Goal: Task Accomplishment & Management: Use online tool/utility

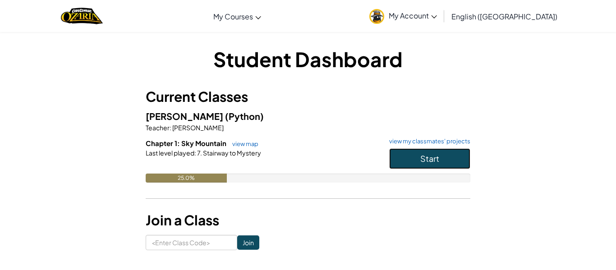
click at [393, 153] on button "Start" at bounding box center [429, 158] width 81 height 21
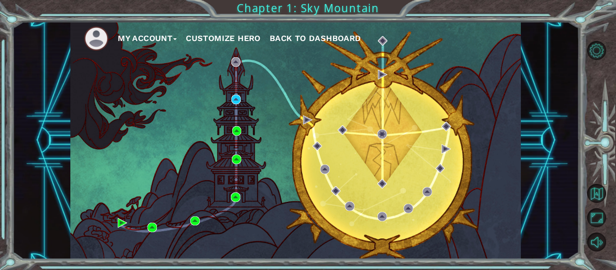
click at [246, 99] on div "My Account Customize Hero Back to Dashboard" at bounding box center [295, 141] width 450 height 238
click at [238, 101] on img at bounding box center [235, 99] width 9 height 9
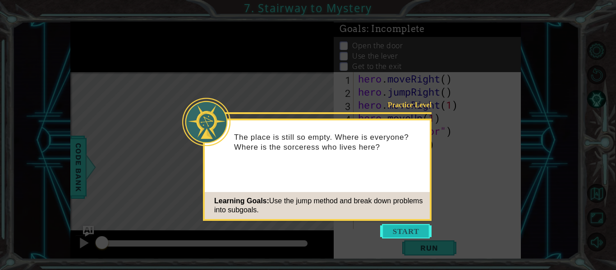
click at [394, 232] on button "Start" at bounding box center [405, 231] width 51 height 14
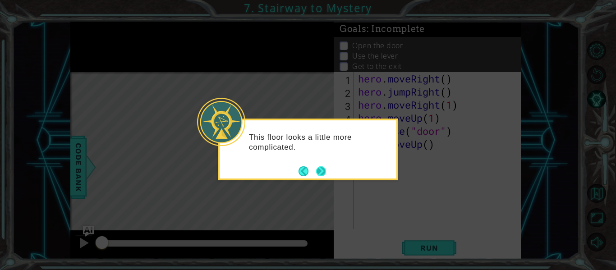
click at [324, 171] on button "Next" at bounding box center [321, 171] width 10 height 10
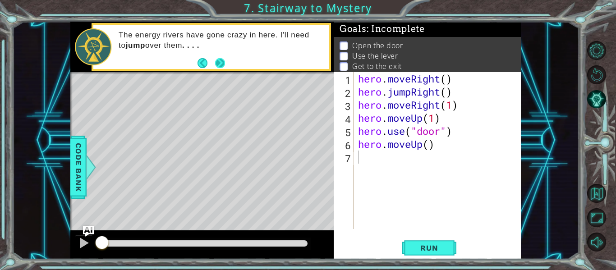
click at [220, 64] on button "Next" at bounding box center [220, 63] width 10 height 10
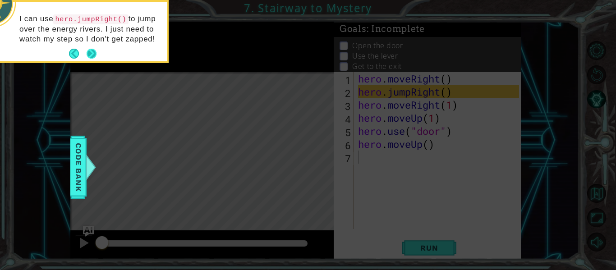
click at [93, 54] on button "Next" at bounding box center [91, 53] width 11 height 11
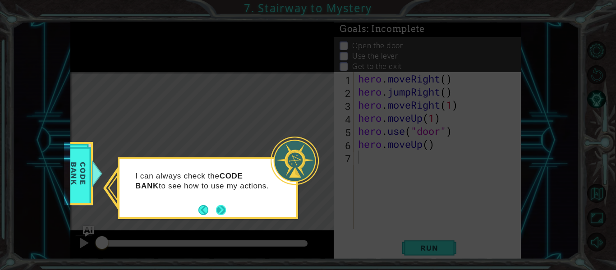
click at [224, 211] on button "Next" at bounding box center [221, 210] width 10 height 10
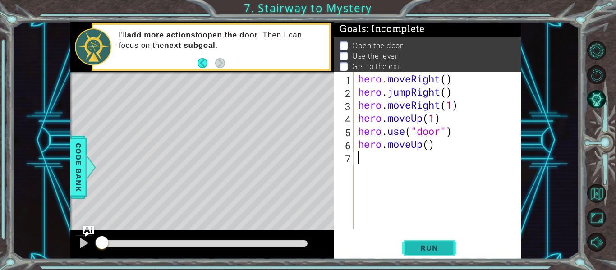
click at [428, 249] on span "Run" at bounding box center [429, 247] width 36 height 9
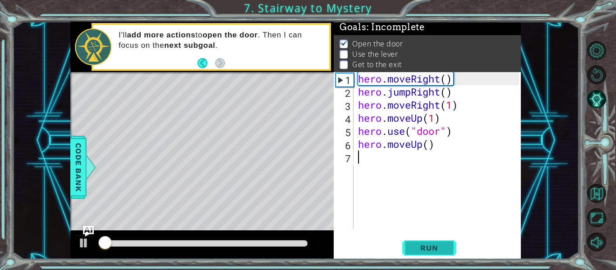
scroll to position [2, 0]
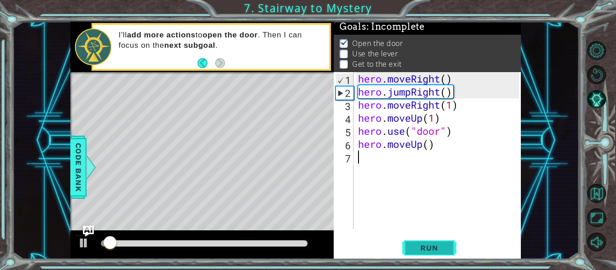
click at [423, 247] on span "Run" at bounding box center [429, 247] width 36 height 9
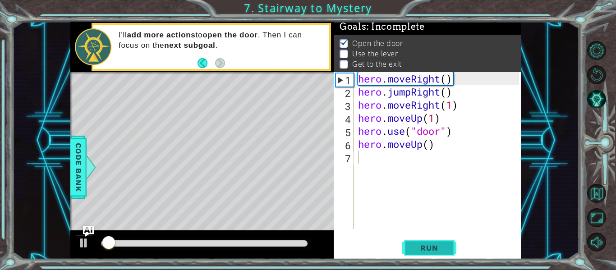
click at [423, 247] on span "Run" at bounding box center [429, 247] width 36 height 9
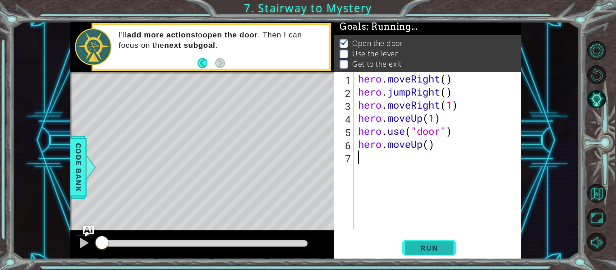
click at [423, 247] on span "Run" at bounding box center [429, 247] width 36 height 9
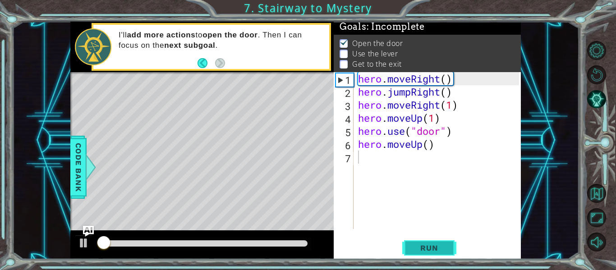
click at [423, 247] on span "Run" at bounding box center [429, 247] width 36 height 9
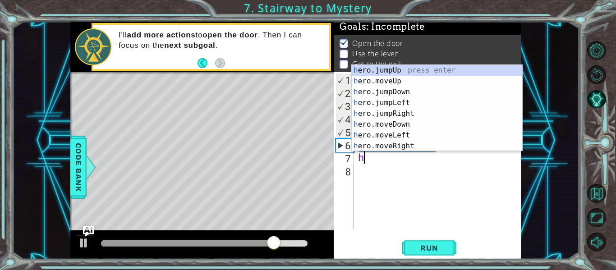
click at [400, 84] on div "h ero.jumpUp press enter h ero.moveUp press enter h ero.jumpDown press enter h …" at bounding box center [437, 119] width 170 height 108
type textarea "hero.moveUp(1)"
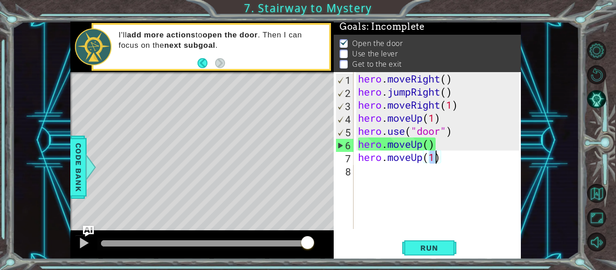
click at [366, 177] on div "hero . moveRight ( ) hero . jumpRight ( ) hero . moveRight ( 1 ) hero . moveUp …" at bounding box center [439, 163] width 167 height 183
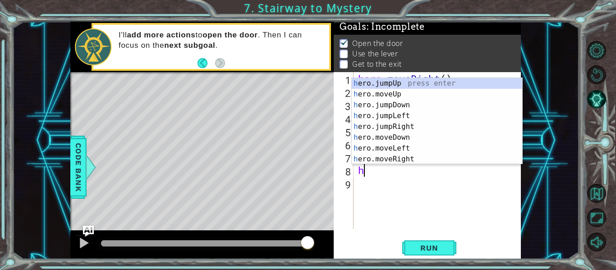
click at [407, 150] on div "h ero.jumpUp press enter h ero.moveUp press enter h ero.jumpDown press enter h …" at bounding box center [437, 132] width 170 height 108
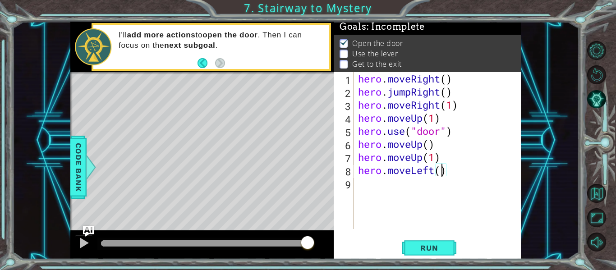
scroll to position [0, 4]
click at [425, 242] on button "Run" at bounding box center [429, 248] width 54 height 18
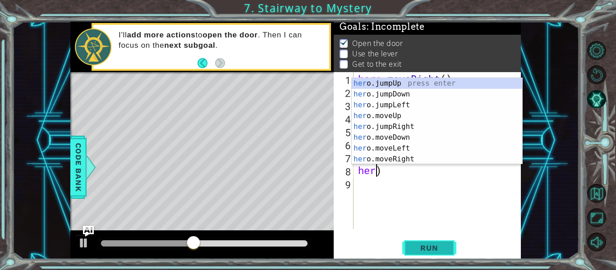
scroll to position [0, 0]
type textarea "hero.moveUp(1))"
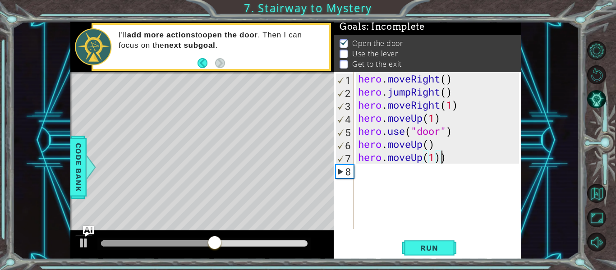
click at [365, 178] on div "hero . moveRight ( ) hero . jumpRight ( ) hero . moveRight ( 1 ) hero . moveUp …" at bounding box center [439, 163] width 167 height 183
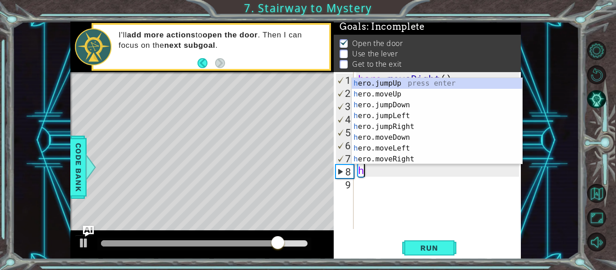
scroll to position [11, 0]
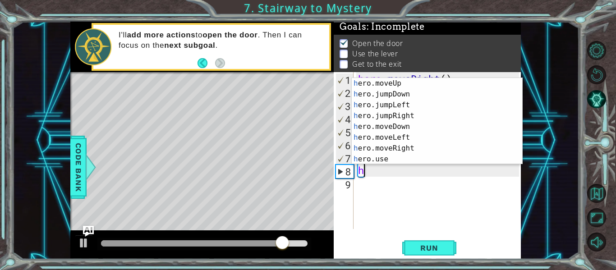
click at [385, 160] on div "h ero.moveUp press enter h ero.jumpDown press enter h ero.jumpLeft press enter …" at bounding box center [437, 132] width 170 height 108
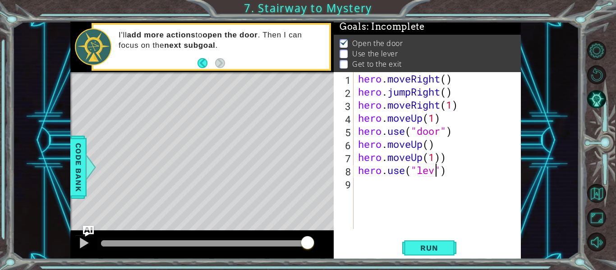
scroll to position [0, 4]
click at [432, 248] on span "Run" at bounding box center [429, 247] width 36 height 9
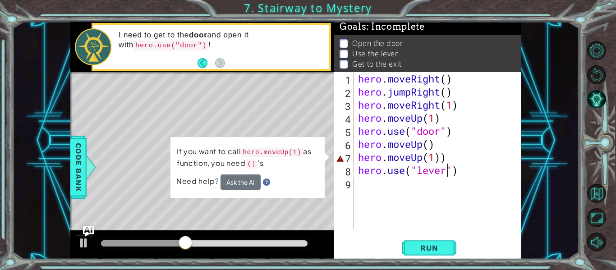
click at [448, 156] on div "hero . moveRight ( ) hero . jumpRight ( ) hero . moveRight ( 1 ) hero . moveUp …" at bounding box center [439, 163] width 167 height 183
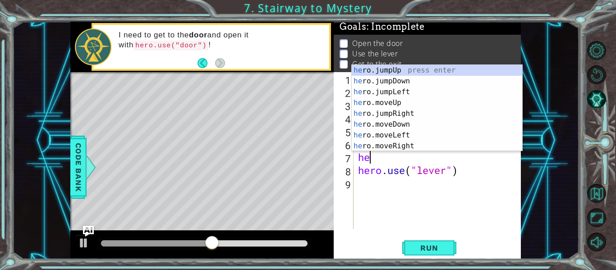
scroll to position [0, 0]
type textarea "h"
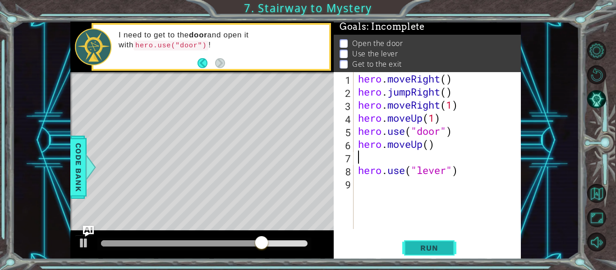
click at [442, 253] on button "Run" at bounding box center [429, 248] width 54 height 18
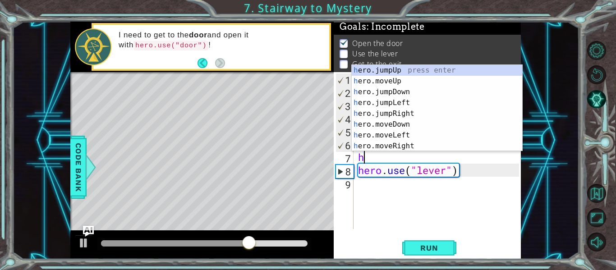
click at [396, 85] on div "h ero.jumpUp press enter h ero.moveUp press enter h ero.jumpDown press enter h …" at bounding box center [437, 119] width 170 height 108
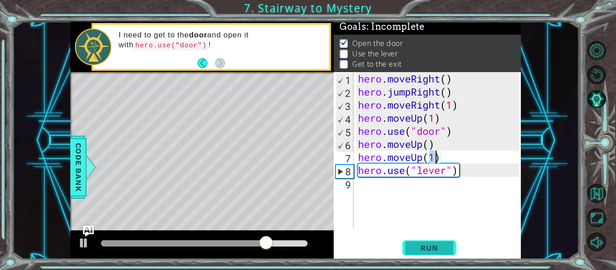
click at [434, 243] on span "Run" at bounding box center [429, 247] width 36 height 9
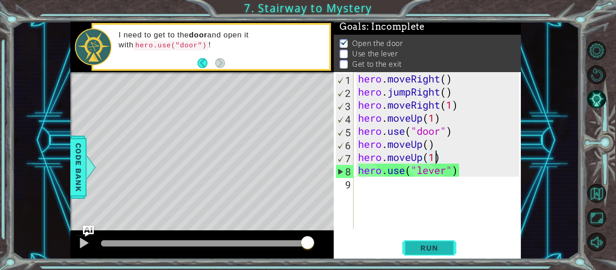
click at [440, 248] on span "Run" at bounding box center [429, 247] width 36 height 9
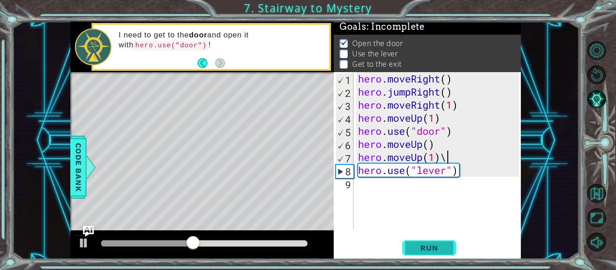
type textarea "hero.moveUp(1)"
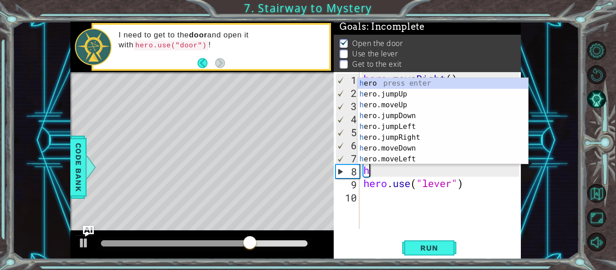
click at [420, 165] on div "hero . moveRight ( ) hero . jumpRight ( ) hero . moveRight ( 1 ) hero . moveUp …" at bounding box center [442, 163] width 162 height 183
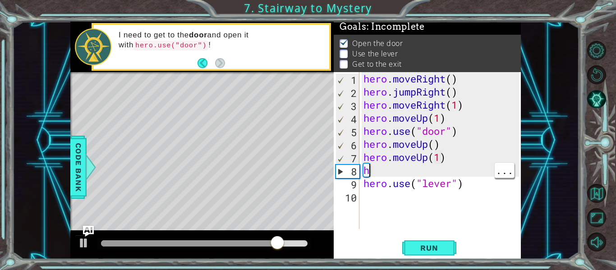
click at [381, 170] on div "hero . moveRight ( ) hero . jumpRight ( ) hero . moveRight ( 1 ) hero . moveUp …" at bounding box center [442, 163] width 162 height 183
click at [380, 168] on div "hero . moveRight ( ) hero . jumpRight ( ) hero . moveRight ( 1 ) hero . moveUp …" at bounding box center [442, 163] width 162 height 183
click at [381, 169] on div "hero . moveRight ( ) hero . jumpRight ( ) hero . moveRight ( 1 ) hero . moveUp …" at bounding box center [442, 163] width 162 height 183
click at [338, 171] on div "8" at bounding box center [347, 171] width 23 height 13
click at [384, 173] on div "hero . moveRight ( ) hero . jumpRight ( ) hero . moveRight ( 1 ) hero . moveUp …" at bounding box center [442, 163] width 162 height 183
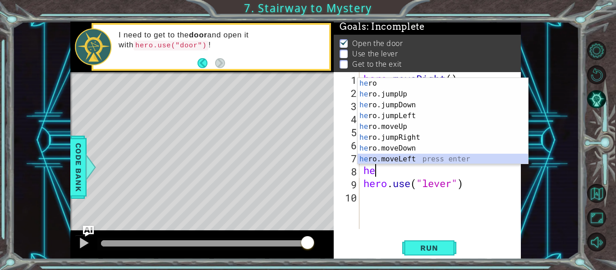
click at [425, 156] on div "he ro press enter he ro.jumpUp press enter he ro.jumpDown press enter he ro.jum…" at bounding box center [442, 132] width 170 height 108
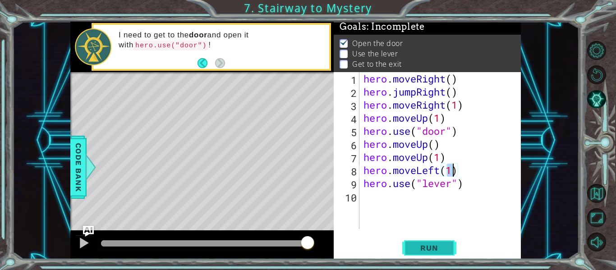
type textarea "hero.moveLeft(1)"
click at [434, 247] on span "Run" at bounding box center [429, 247] width 36 height 9
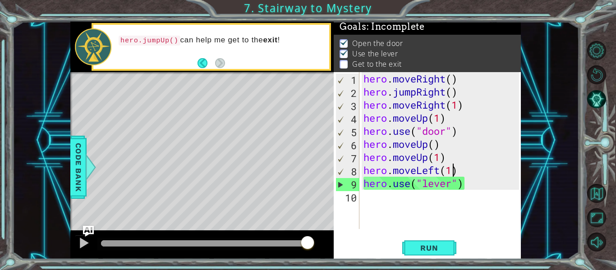
click at [363, 204] on div "hero . moveRight ( ) hero . jumpRight ( ) hero . moveRight ( 1 ) hero . moveUp …" at bounding box center [442, 163] width 162 height 183
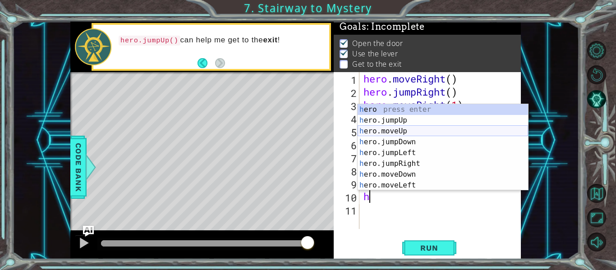
click at [379, 129] on div "h ero press enter h ero.jumpUp press enter h ero.moveUp press enter h ero.jumpD…" at bounding box center [442, 158] width 170 height 108
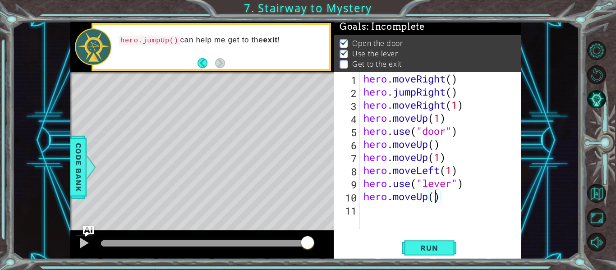
type textarea "hero.moveUp(2)"
click at [371, 215] on div "hero . moveRight ( ) hero . jumpRight ( ) hero . moveRight ( 1 ) hero . moveUp …" at bounding box center [442, 163] width 162 height 183
type textarea "h"
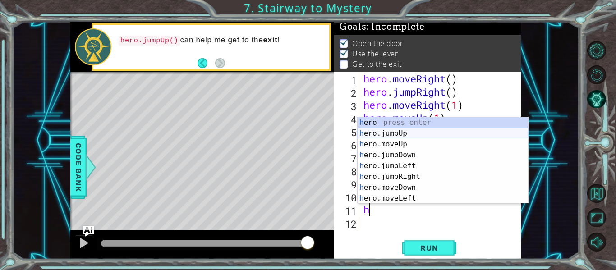
click at [389, 133] on div "h ero press enter h ero.jumpUp press enter h ero.moveUp press enter h ero.jumpD…" at bounding box center [442, 171] width 170 height 108
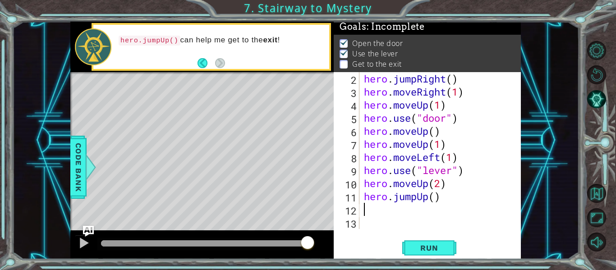
scroll to position [13, 0]
click at [431, 244] on span "Run" at bounding box center [429, 247] width 36 height 9
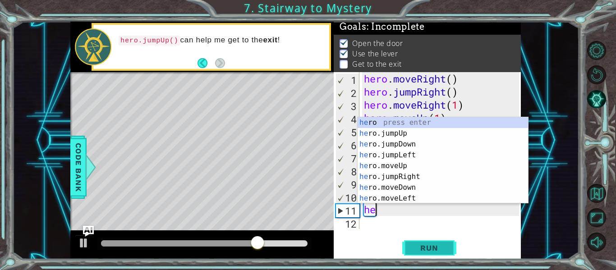
type textarea "h"
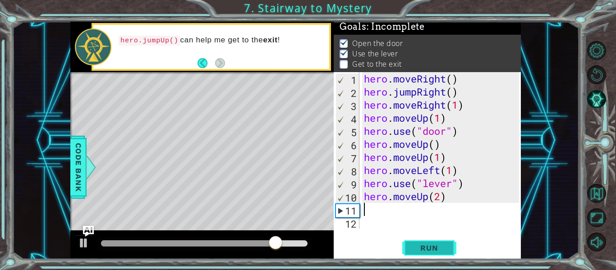
click at [439, 251] on span "Run" at bounding box center [429, 247] width 36 height 9
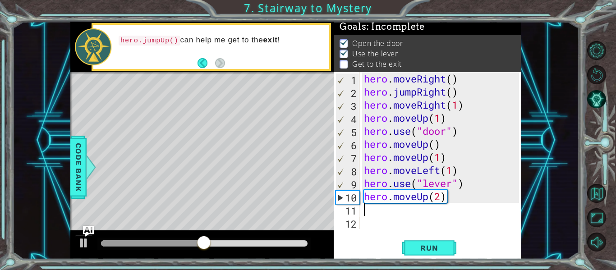
click at [449, 197] on div "hero . moveRight ( ) hero . jumpRight ( ) hero . moveRight ( 1 ) hero . moveUp …" at bounding box center [442, 163] width 161 height 183
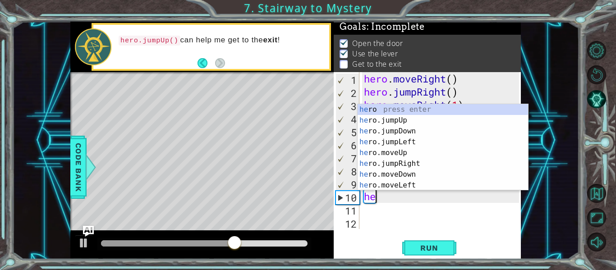
type textarea "h"
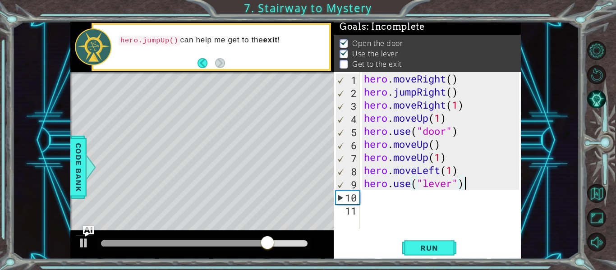
scroll to position [0, 5]
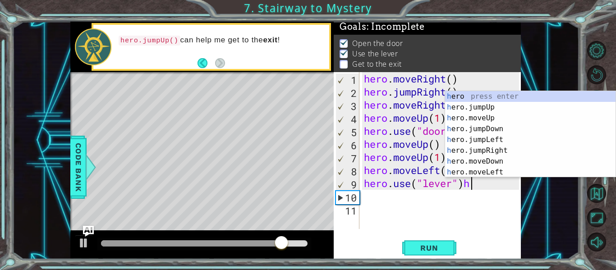
type textarea "hero.use("lever")"
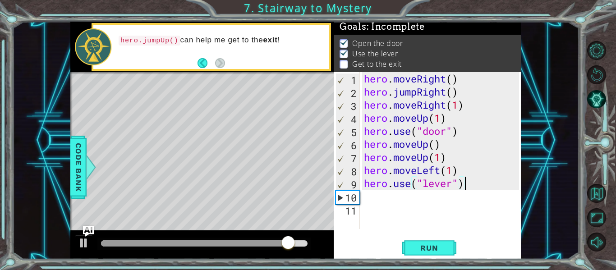
click at [366, 201] on div "hero . moveRight ( ) hero . jumpRight ( ) hero . moveRight ( 1 ) hero . moveUp …" at bounding box center [442, 163] width 161 height 183
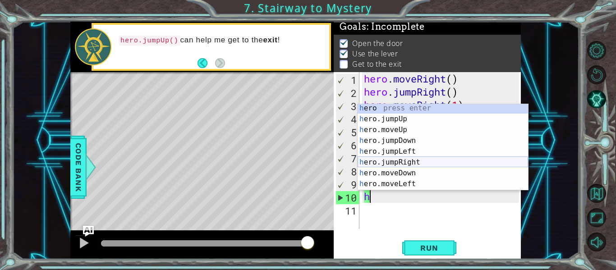
scroll to position [0, 0]
click at [415, 131] on div "h ero press enter h ero.jumpUp press enter h ero.moveUp press enter h ero.jumpD…" at bounding box center [442, 158] width 170 height 108
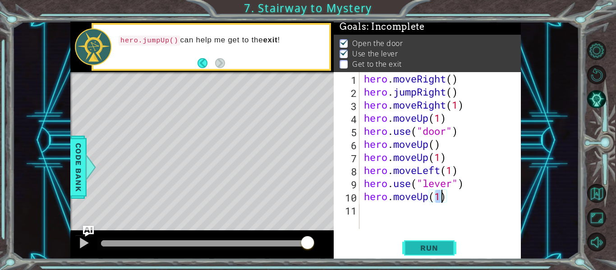
click at [434, 246] on span "Run" at bounding box center [429, 247] width 36 height 9
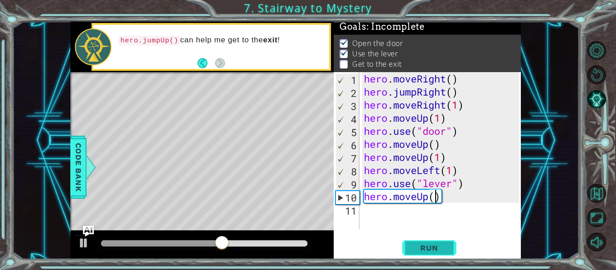
click at [442, 247] on span "Run" at bounding box center [429, 247] width 36 height 9
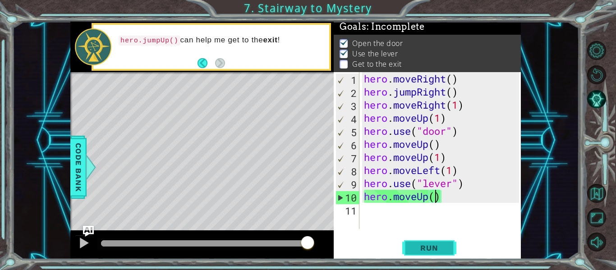
scroll to position [0, 3]
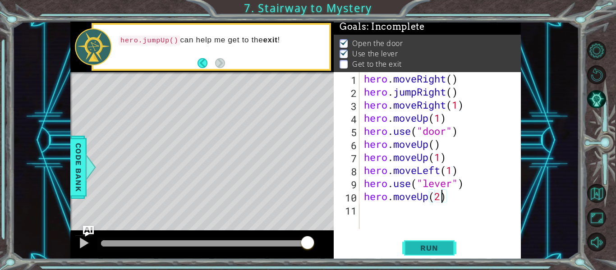
type textarea "hero.moveUp(2)"
click at [437, 247] on span "Run" at bounding box center [429, 247] width 36 height 9
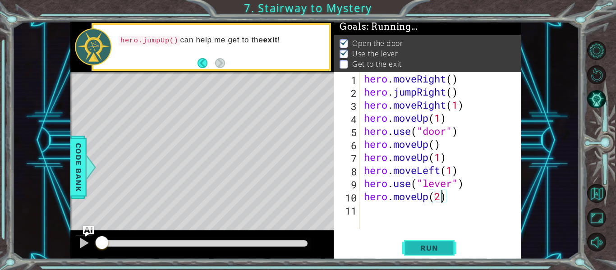
click at [440, 251] on span "Run" at bounding box center [429, 247] width 36 height 9
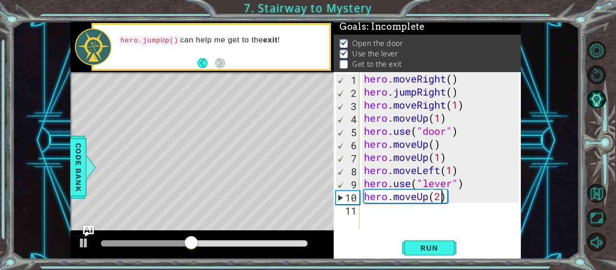
click at [362, 215] on div "hero . moveRight ( ) hero . jumpRight ( ) hero . moveRight ( 1 ) hero . moveUp …" at bounding box center [442, 163] width 161 height 183
type textarea "h"
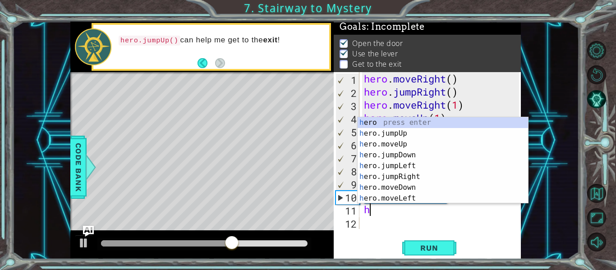
click at [408, 137] on div "h ero press enter h ero.jumpUp press enter h ero.moveUp press enter h ero.jumpD…" at bounding box center [442, 171] width 170 height 108
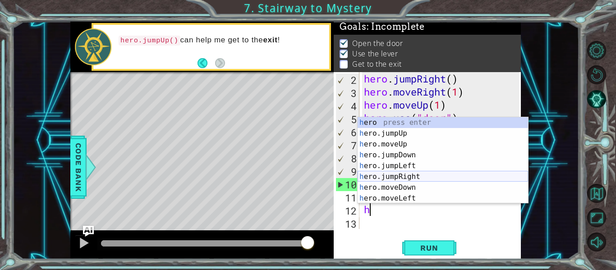
scroll to position [22, 0]
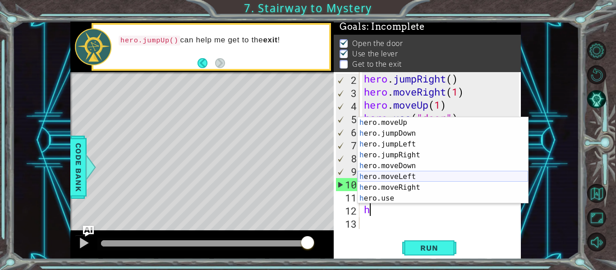
click at [421, 190] on div "h ero.moveUp press enter h ero.jumpDown press enter h ero.jumpLeft press enter …" at bounding box center [442, 171] width 170 height 108
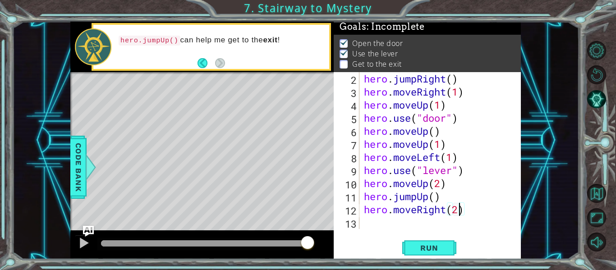
scroll to position [0, 4]
click at [422, 248] on span "Run" at bounding box center [429, 247] width 36 height 9
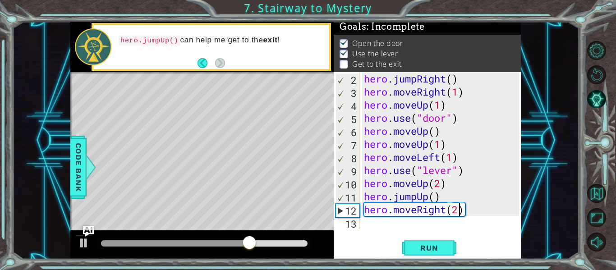
click at [437, 197] on div "hero . jumpRight ( ) hero . moveRight ( 1 ) hero . moveUp ( 1 ) hero . use ( "d…" at bounding box center [442, 163] width 161 height 183
click at [443, 249] on span "Run" at bounding box center [429, 247] width 36 height 9
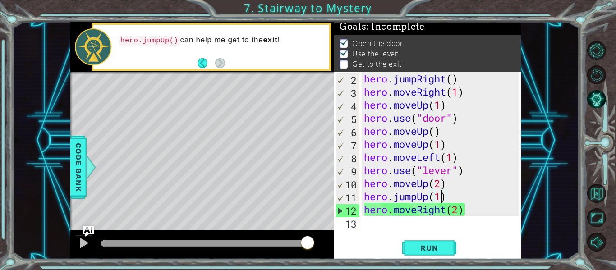
click at [612, 29] on div "1 ההההההההההההההההההההההההההההההההההההההההההההההההההההההההההההההההההההההההההההה…" at bounding box center [308, 135] width 616 height 270
click at [434, 245] on span "Run" at bounding box center [429, 247] width 36 height 9
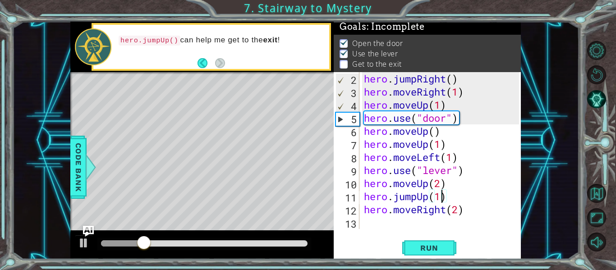
click at [448, 184] on div "hero . jumpRight ( ) hero . moveRight ( 1 ) hero . moveUp ( 1 ) hero . use ( "d…" at bounding box center [442, 163] width 161 height 183
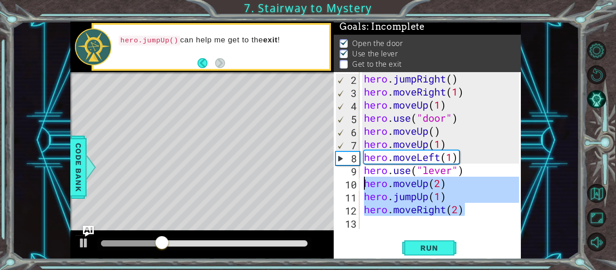
drag, startPoint x: 465, startPoint y: 207, endPoint x: 364, endPoint y: 185, distance: 103.3
click at [364, 185] on div "hero . jumpRight ( ) hero . moveRight ( 1 ) hero . moveUp ( 1 ) hero . use ( "d…" at bounding box center [442, 163] width 161 height 183
type textarea "hero.moveUp(2) hero.jumpUp(1)"
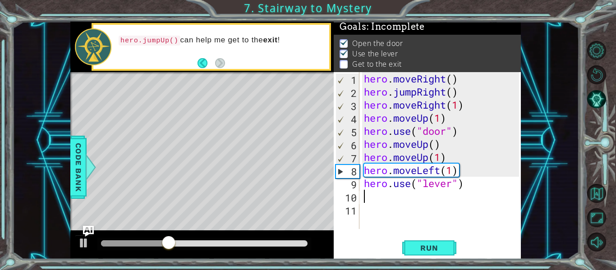
scroll to position [0, 0]
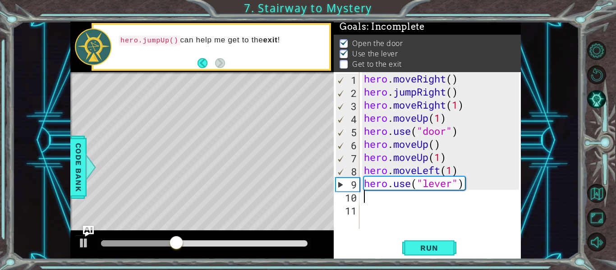
click at [370, 196] on div "hero . moveRight ( ) hero . jumpRight ( ) hero . moveRight ( 1 ) hero . moveUp …" at bounding box center [442, 163] width 161 height 183
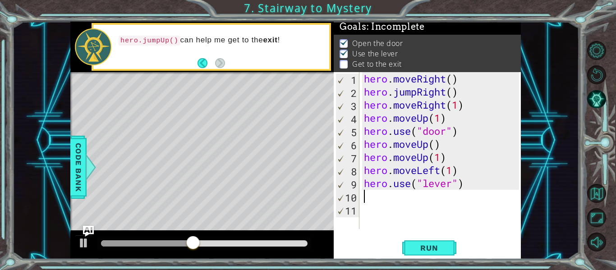
click at [370, 194] on div "hero . moveRight ( ) hero . jumpRight ( ) hero . moveRight ( 1 ) hero . moveUp …" at bounding box center [442, 163] width 161 height 183
click at [430, 249] on span "Run" at bounding box center [429, 247] width 36 height 9
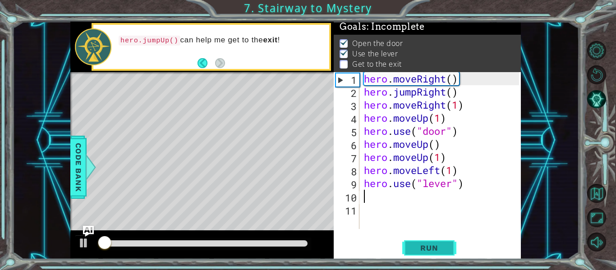
click at [425, 242] on button "Run" at bounding box center [429, 248] width 54 height 18
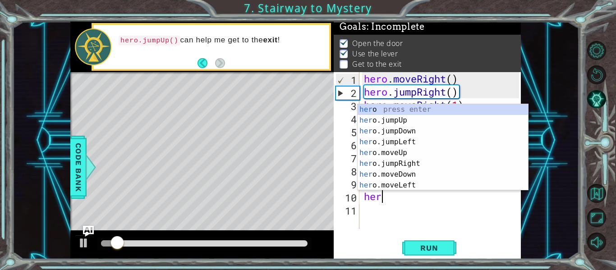
scroll to position [0, 0]
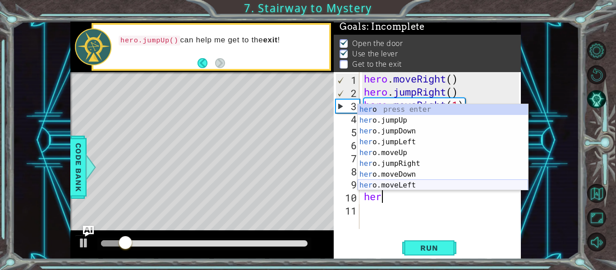
click at [399, 188] on div "her o press enter her o.jumpUp press enter her o.jumpDown press enter her o.jum…" at bounding box center [442, 158] width 170 height 108
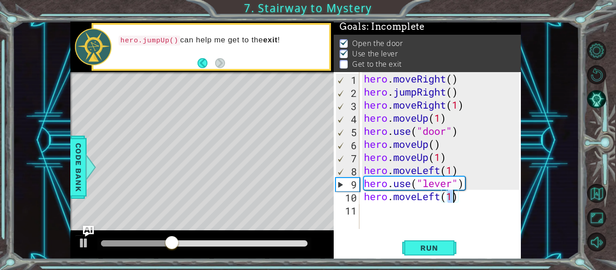
type textarea "hero.moveLeft(2)"
click at [438, 242] on button "Run" at bounding box center [429, 248] width 54 height 18
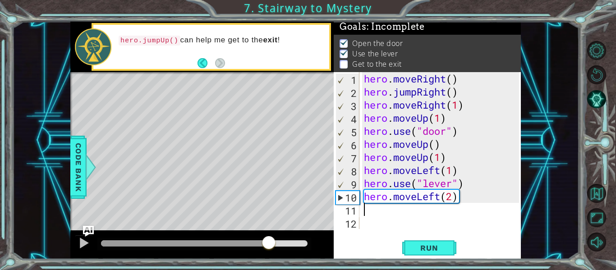
drag, startPoint x: 110, startPoint y: 244, endPoint x: 275, endPoint y: 237, distance: 165.6
click at [275, 237] on div at bounding box center [269, 243] width 16 height 16
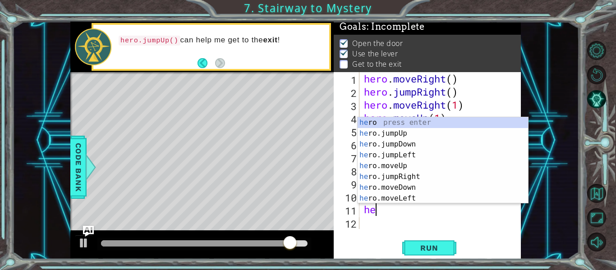
type textarea "her"
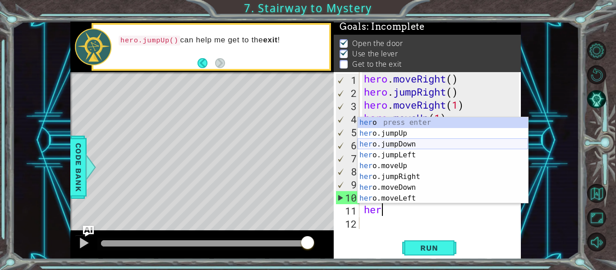
click at [392, 133] on div "her o press enter her o.jumpUp press enter her o.jumpDown press enter her o.jum…" at bounding box center [442, 171] width 170 height 108
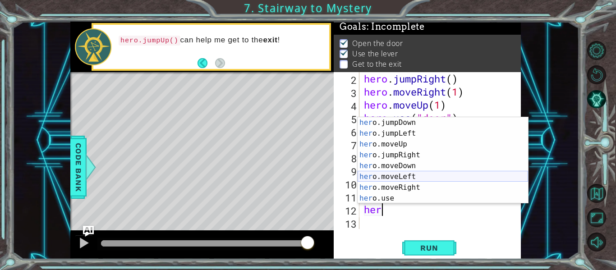
scroll to position [22, 0]
click at [407, 184] on div "her o.jumpDown press enter her o.jumpLeft press enter her o.moveUp press enter …" at bounding box center [442, 171] width 170 height 108
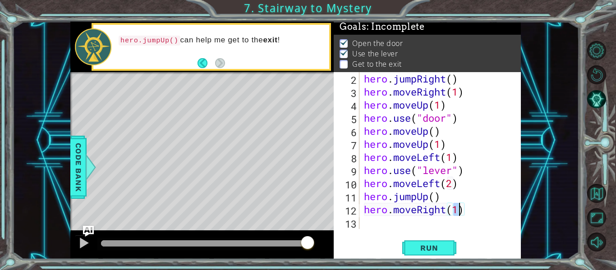
scroll to position [0, 4]
type textarea "hero.moveRight(2)"
click at [425, 256] on button "Run" at bounding box center [429, 248] width 54 height 18
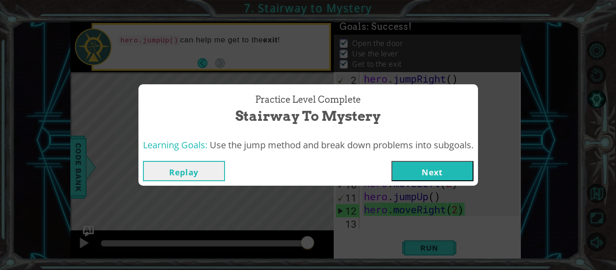
click at [445, 174] on button "Next" at bounding box center [432, 171] width 82 height 20
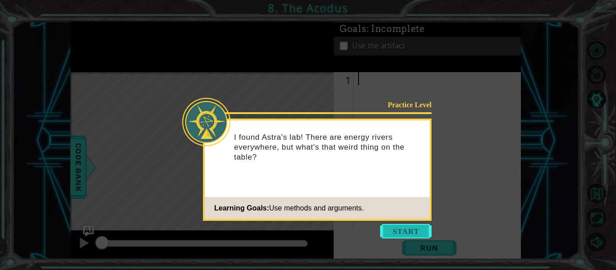
click at [396, 226] on button "Start" at bounding box center [405, 231] width 51 height 14
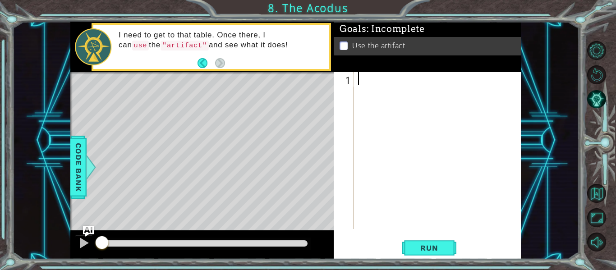
type textarea "h"
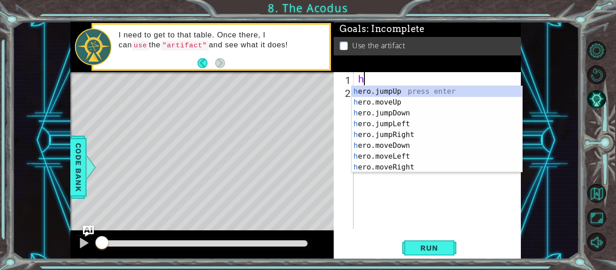
click at [415, 136] on div "h ero.jumpUp press enter h ero.moveUp press enter h ero.jumpDown press enter h …" at bounding box center [437, 140] width 170 height 108
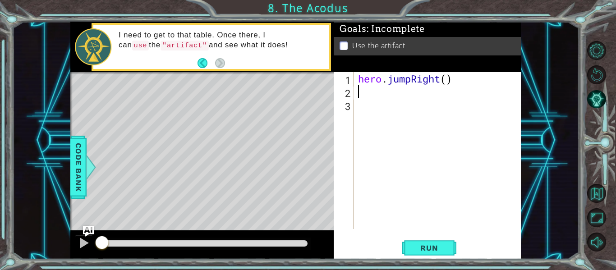
click at [460, 81] on div "hero . jumpRight ( )" at bounding box center [439, 163] width 167 height 183
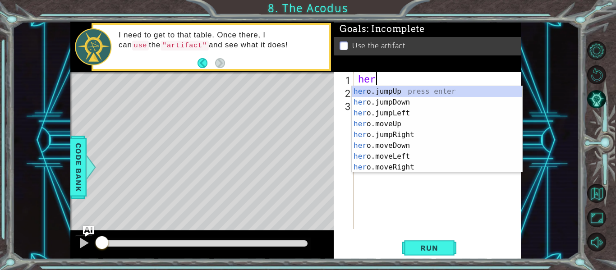
type textarea "h"
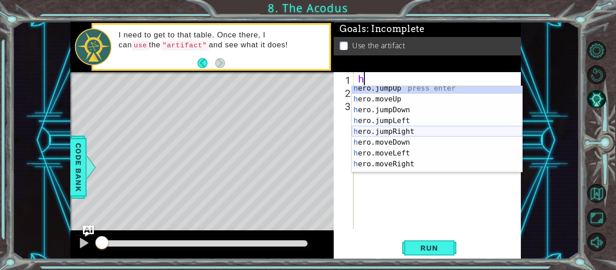
scroll to position [11, 0]
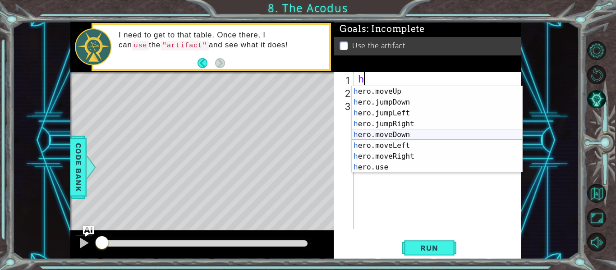
click at [416, 160] on div "h ero.moveUp press enter h ero.jumpDown press enter h ero.jumpLeft press enter …" at bounding box center [437, 140] width 170 height 108
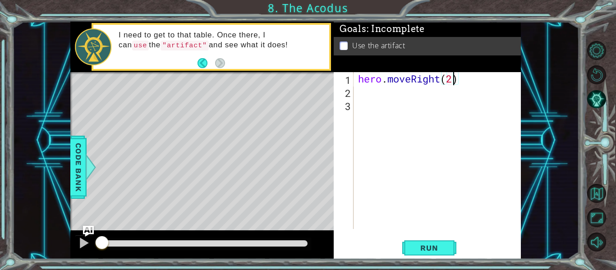
scroll to position [0, 4]
click at [419, 241] on button "Run" at bounding box center [429, 248] width 54 height 18
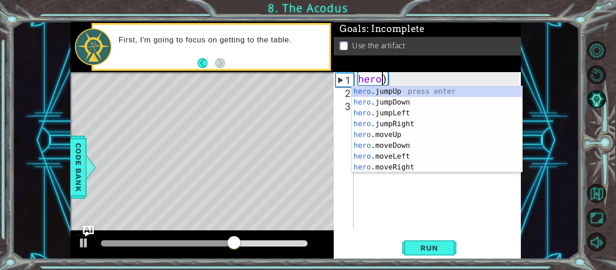
scroll to position [0, 0]
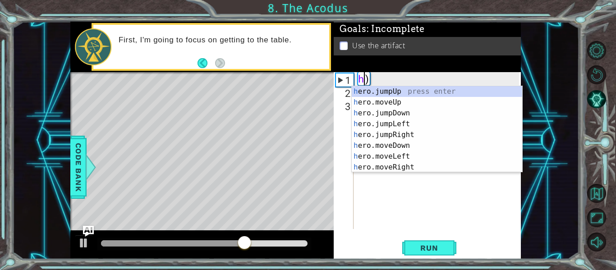
type textarea ")"
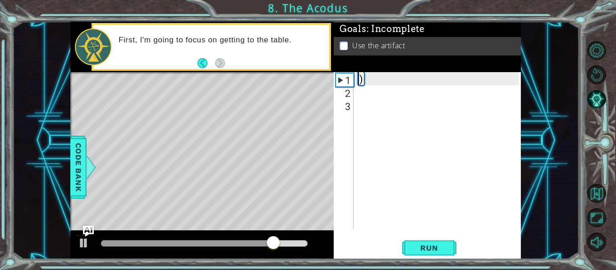
click at [376, 80] on div ")" at bounding box center [439, 163] width 167 height 183
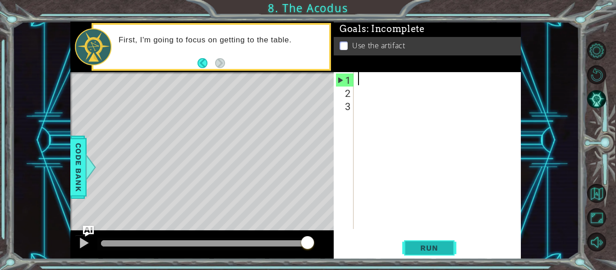
click at [439, 247] on span "Run" at bounding box center [429, 247] width 36 height 9
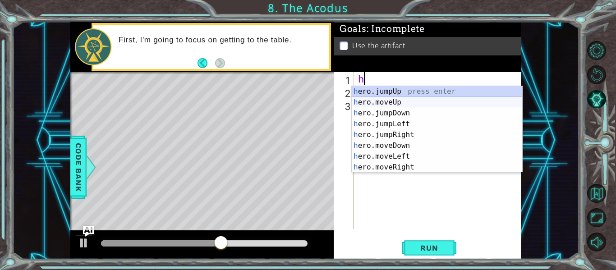
click at [394, 105] on div "h ero.jumpUp press enter h ero.moveUp press enter h ero.jumpDown press enter h …" at bounding box center [437, 140] width 170 height 108
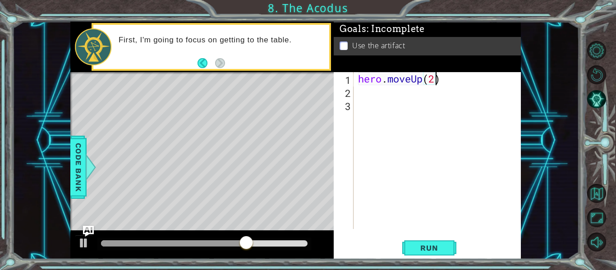
scroll to position [0, 3]
click at [436, 245] on span "Run" at bounding box center [429, 247] width 36 height 9
click at [412, 245] on span "Run" at bounding box center [429, 247] width 36 height 9
type textarea "hero.moveUp(2)"
click at [354, 95] on div "hero.moveUp(2) 1 2 3 hero . moveUp ( 2 ) הההההההההההההההההההההההההההההההההההההה…" at bounding box center [426, 150] width 185 height 157
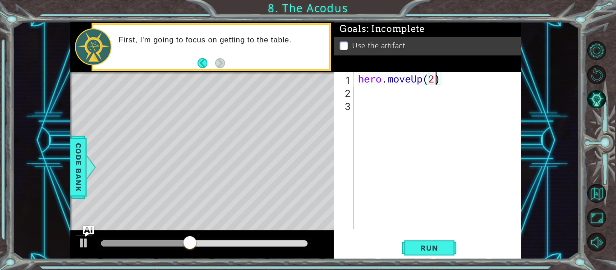
click at [358, 92] on div "hero . moveUp ( 2 )" at bounding box center [439, 163] width 167 height 183
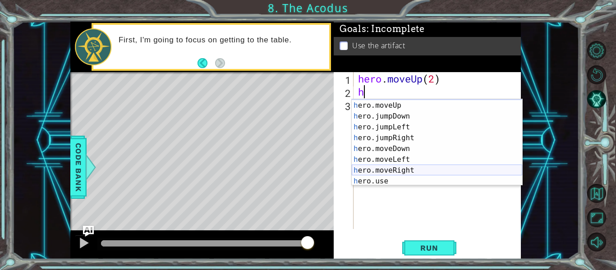
scroll to position [10, 0]
click at [440, 166] on div "h ero.jumpUp press enter h ero.moveUp press enter h ero.jumpDown press enter h …" at bounding box center [437, 143] width 170 height 108
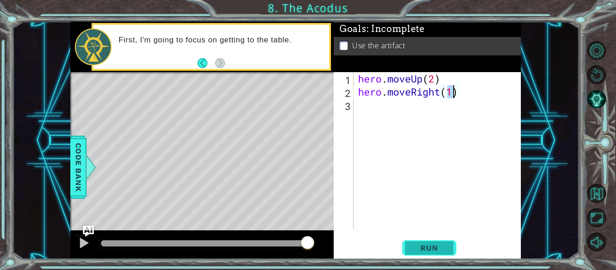
click at [439, 242] on button "Run" at bounding box center [429, 248] width 54 height 18
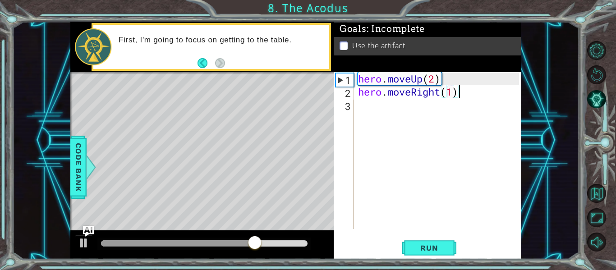
click at [463, 97] on div "hero . moveUp ( 2 ) hero . moveRight ( 1 )" at bounding box center [439, 163] width 167 height 183
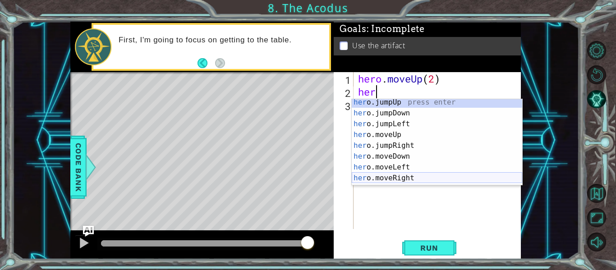
scroll to position [0, 0]
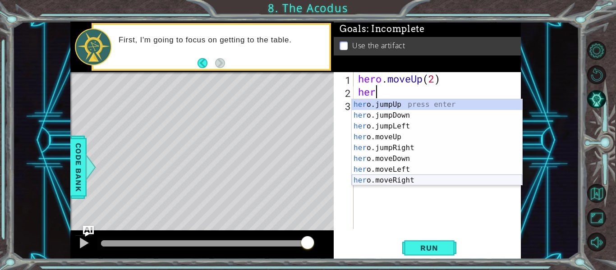
click at [402, 142] on div "her o.jumpUp press enter her o.jumpDown press enter her o.jumpLeft press enter …" at bounding box center [437, 153] width 170 height 108
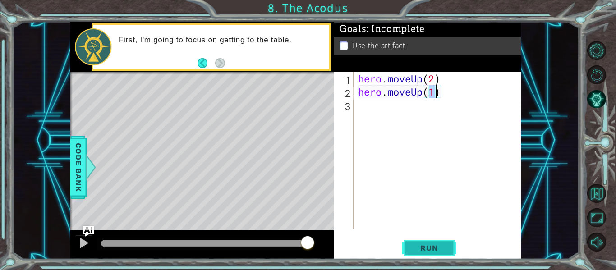
click at [441, 249] on span "Run" at bounding box center [429, 247] width 36 height 9
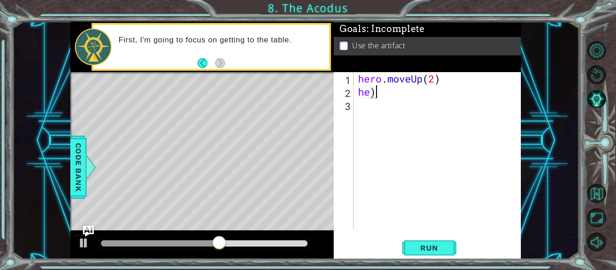
click at [382, 91] on div "hero . moveUp ( 2 ) he )" at bounding box center [439, 163] width 167 height 183
type textarea "he"
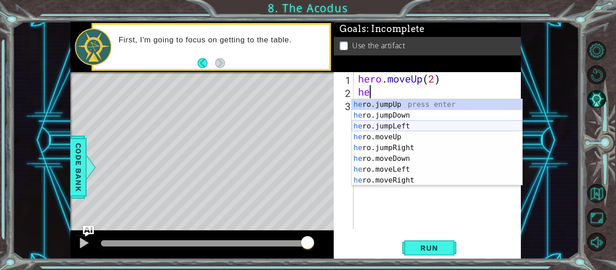
click at [396, 126] on div "he ro.jumpUp press enter he ro.jumpDown press enter he ro.jumpLeft press enter …" at bounding box center [437, 153] width 170 height 108
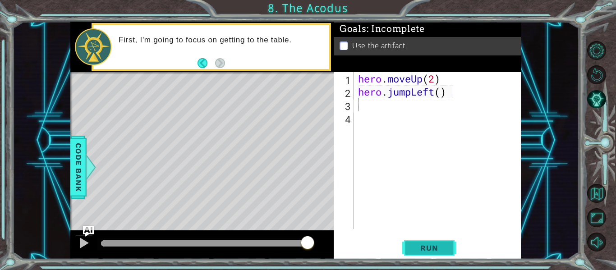
click at [432, 242] on button "Run" at bounding box center [429, 248] width 54 height 18
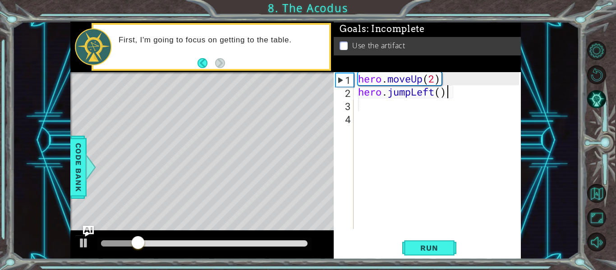
click at [455, 91] on div "hero . moveUp ( 2 ) hero . jumpLeft ( )" at bounding box center [439, 163] width 167 height 183
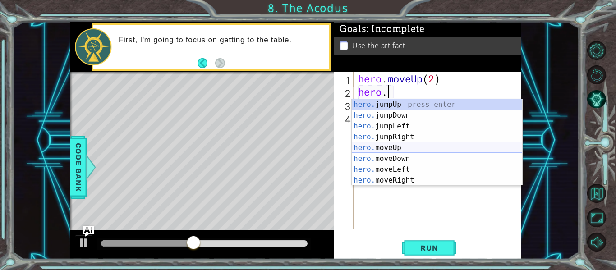
click at [388, 151] on div "hero. jumpUp press enter hero. jumpDown press enter hero. jumpLeft press enter …" at bounding box center [437, 153] width 170 height 108
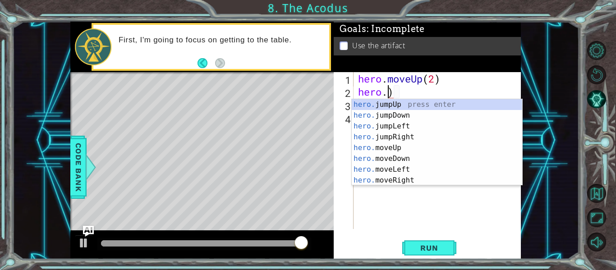
click at [402, 92] on div "hero . moveUp ( 2 ) hero . )" at bounding box center [439, 163] width 167 height 183
click at [402, 171] on div "hero. jumpUp press enter hero. jumpDown press enter hero. jumpLeft press enter …" at bounding box center [437, 153] width 170 height 108
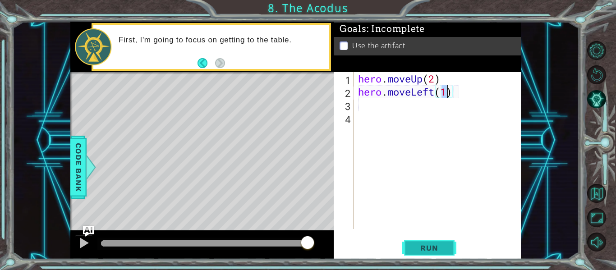
click at [405, 244] on button "Run" at bounding box center [429, 248] width 54 height 18
click at [445, 248] on span "Run" at bounding box center [429, 247] width 36 height 9
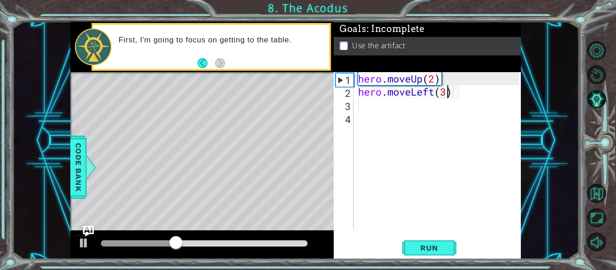
click at [462, 95] on div "hero . moveUp ( 2 ) hero . moveLeft ( 3 )" at bounding box center [439, 163] width 167 height 183
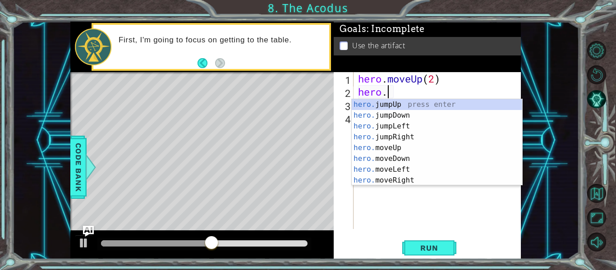
scroll to position [0, 0]
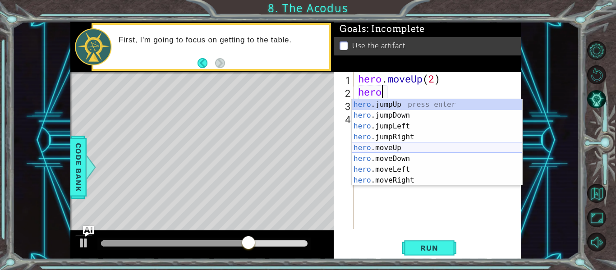
click at [394, 148] on div "hero .jumpUp press enter hero .jumpDown press enter hero .jumpLeft press enter …" at bounding box center [437, 153] width 170 height 108
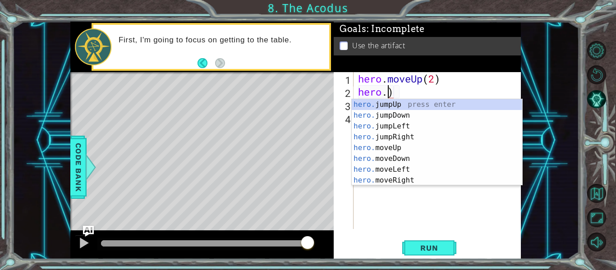
click at [406, 92] on div "hero . moveUp ( 2 ) hero . )" at bounding box center [439, 163] width 167 height 183
click at [398, 165] on div "hero. jumpUp press enter hero. jumpDown press enter hero. jumpLeft press enter …" at bounding box center [437, 153] width 170 height 108
type textarea "hero.moveLeft(1)"
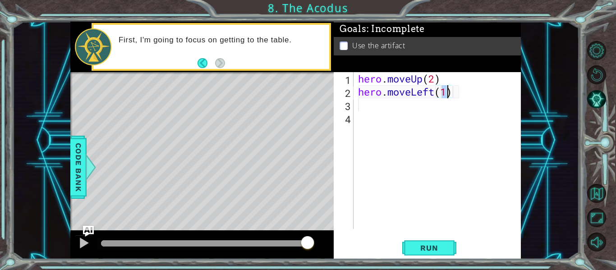
click at [358, 105] on div "hero . moveUp ( 2 ) hero . moveLeft ( 1 )" at bounding box center [439, 163] width 167 height 183
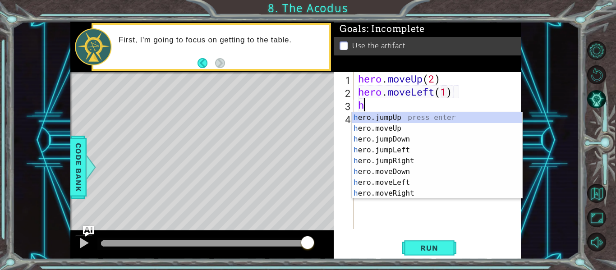
click at [447, 93] on div "hero . moveUp ( 2 ) hero . moveLeft ( 1 ) h" at bounding box center [439, 163] width 167 height 183
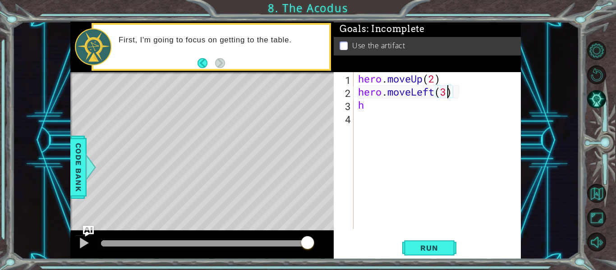
scroll to position [0, 4]
click at [436, 244] on span "Run" at bounding box center [429, 247] width 36 height 9
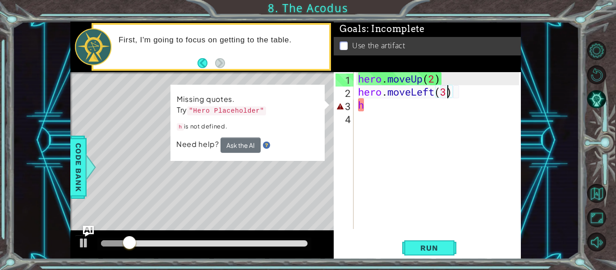
click at [367, 104] on div "hero . moveUp ( 2 ) hero . moveLeft ( 3 ) h" at bounding box center [439, 163] width 167 height 183
type textarea "h"
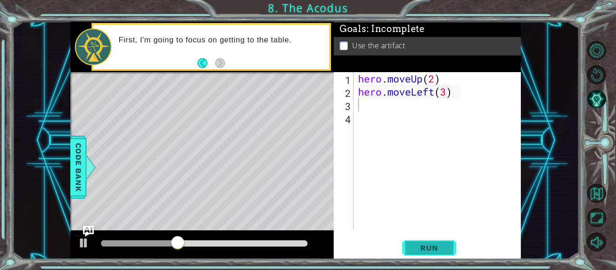
click at [415, 249] on span "Run" at bounding box center [429, 247] width 36 height 9
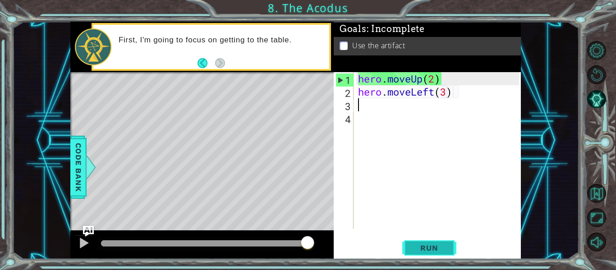
click at [434, 248] on span "Run" at bounding box center [429, 247] width 36 height 9
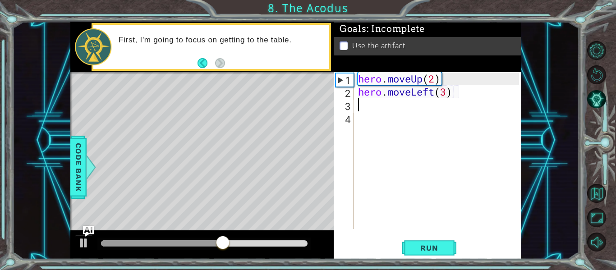
click at [446, 93] on div "hero . moveUp ( 2 ) hero . moveLeft ( 3 )" at bounding box center [439, 163] width 167 height 183
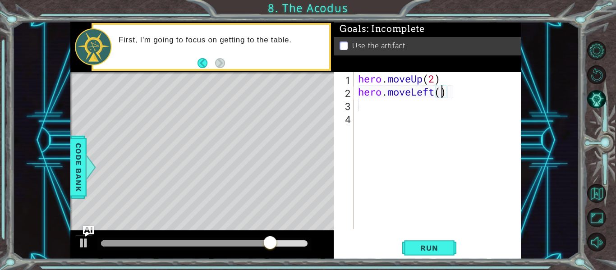
scroll to position [0, 4]
type textarea "hero.moveLeft(1)"
click at [453, 247] on button "Run" at bounding box center [429, 248] width 54 height 18
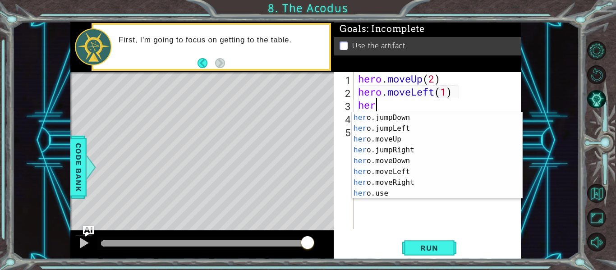
scroll to position [11, 0]
click at [377, 194] on div "her o.jumpDown press enter her o.jumpLeft press enter her o.moveUp press enter …" at bounding box center [437, 166] width 170 height 108
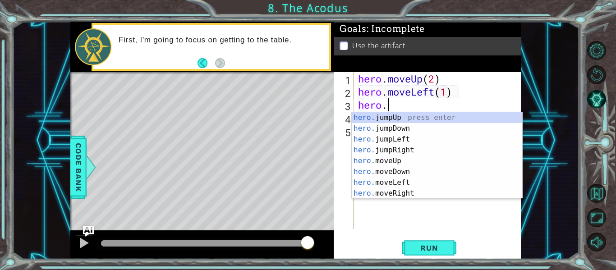
scroll to position [0, 1]
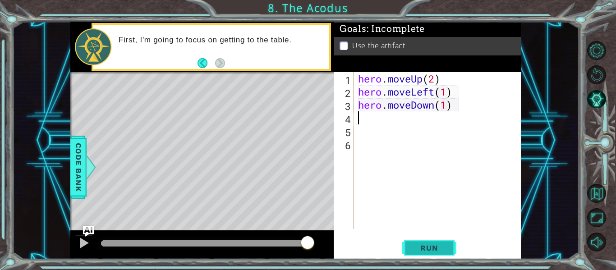
type textarea "hero.moveDown(1)"
click at [449, 246] on button "Run" at bounding box center [429, 248] width 54 height 18
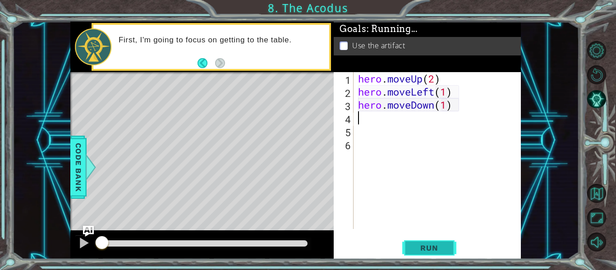
scroll to position [0, 0]
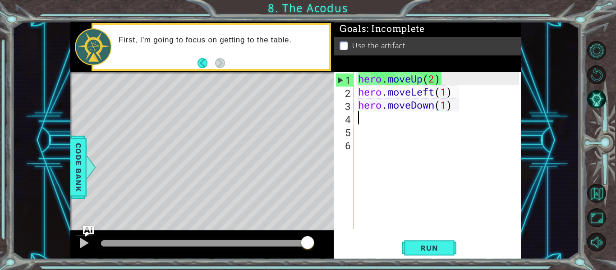
click at [448, 105] on div "hero . moveUp ( 2 ) hero . moveLeft ( 1 ) hero . moveDown ( 1 )" at bounding box center [439, 163] width 167 height 183
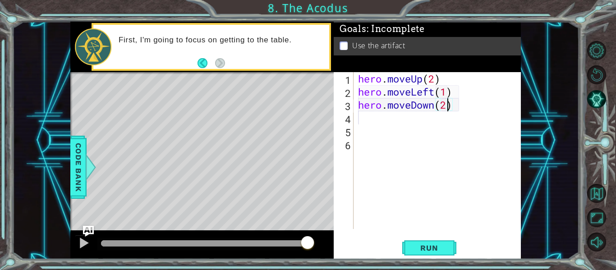
scroll to position [0, 4]
type textarea "hero.moveDown(2)"
click at [449, 242] on button "Run" at bounding box center [429, 248] width 54 height 18
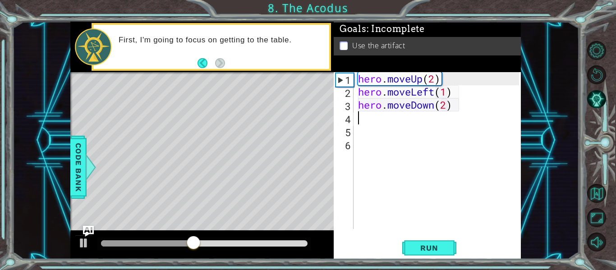
click at [356, 122] on div "hero . moveUp ( 2 ) hero . moveLeft ( 1 ) hero . moveDown ( 2 )" at bounding box center [439, 163] width 167 height 183
type textarea "h"
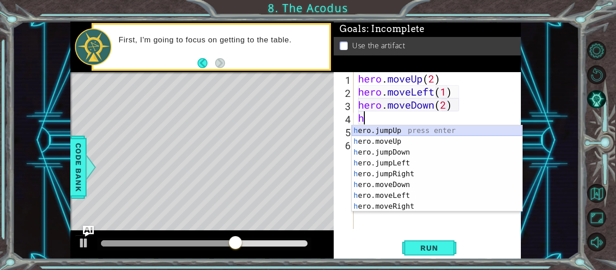
click at [375, 132] on div "h ero.jumpUp press enter h ero.moveUp press enter h ero.jumpDown press enter h …" at bounding box center [437, 179] width 170 height 108
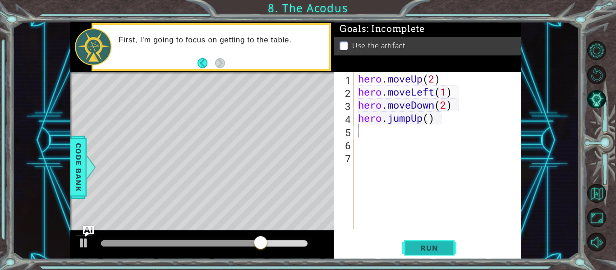
click at [431, 244] on span "Run" at bounding box center [429, 247] width 36 height 9
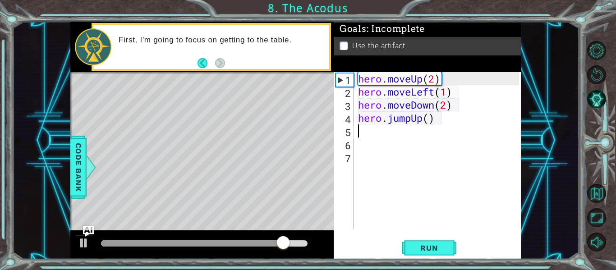
click at [435, 121] on div "hero . moveUp ( 2 ) hero . moveLeft ( 1 ) hero . moveDown ( 2 ) hero . jumpUp (…" at bounding box center [439, 163] width 167 height 183
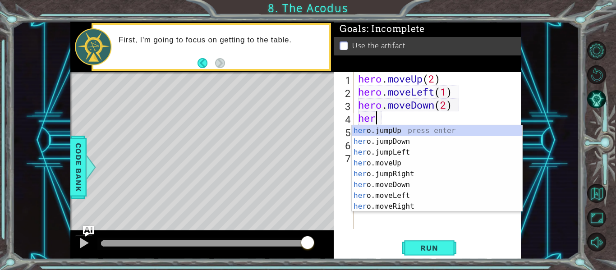
type textarea "h"
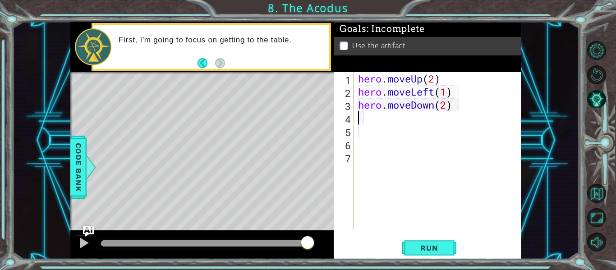
type textarea "hero.moveDown(2)"
click at [411, 243] on span "Run" at bounding box center [429, 247] width 36 height 9
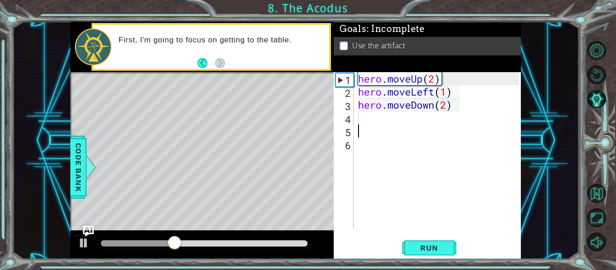
click at [361, 127] on div "hero . moveUp ( 2 ) hero . moveLeft ( 1 ) hero . moveDown ( 2 )" at bounding box center [439, 163] width 167 height 183
click at [356, 123] on div "hero . moveUp ( 2 ) hero . moveLeft ( 1 ) hero . moveDown ( 2 )" at bounding box center [439, 163] width 167 height 183
type textarea "h"
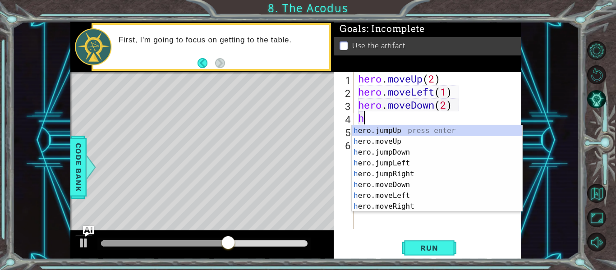
click at [397, 159] on div "h ero.jumpUp press enter h ero.moveUp press enter h ero.jumpDown press enter h …" at bounding box center [437, 179] width 170 height 108
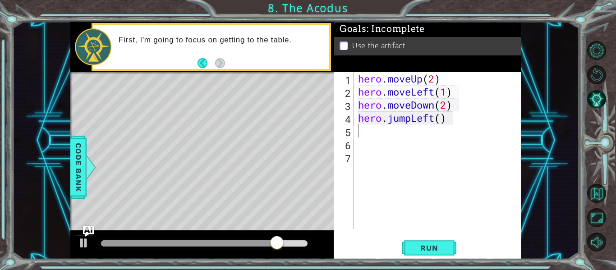
click at [440, 237] on div "1 2 3 4 5 6 7 hero . moveUp ( 2 ) hero . moveLeft ( 1 ) hero . moveDown ( 2 ) h…" at bounding box center [427, 165] width 187 height 187
click at [440, 244] on span "Run" at bounding box center [429, 247] width 36 height 9
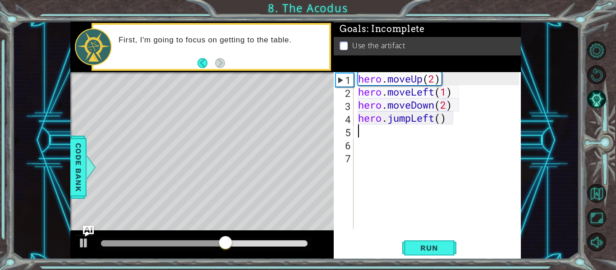
type textarea "h"
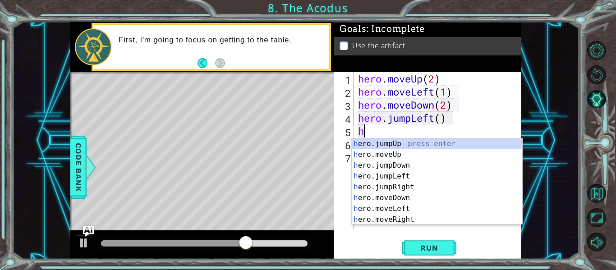
click at [415, 192] on div "h ero.jumpUp press enter h ero.moveUp press enter h ero.jumpDown press enter h …" at bounding box center [437, 192] width 170 height 108
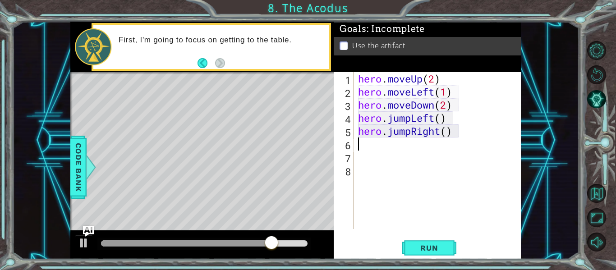
click at [444, 137] on div "hero . moveUp ( 2 ) hero . moveLeft ( 1 ) hero . moveDown ( 2 ) hero . jumpLeft…" at bounding box center [439, 163] width 167 height 183
click at [413, 250] on span "Run" at bounding box center [429, 247] width 36 height 9
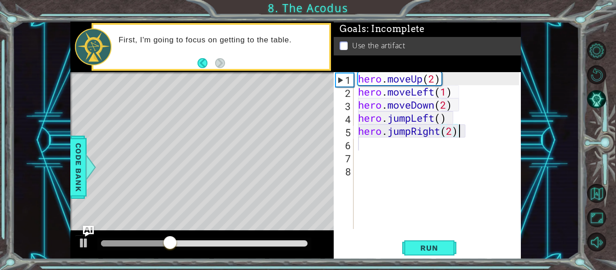
click at [462, 134] on div "hero . moveUp ( 2 ) hero . moveLeft ( 1 ) hero . moveDown ( 2 ) hero . jumpLeft…" at bounding box center [439, 163] width 167 height 183
click at [456, 133] on div "hero . moveUp ( 2 ) hero . moveLeft ( 1 ) hero . moveDown ( 2 ) hero . jumpLeft…" at bounding box center [439, 163] width 167 height 183
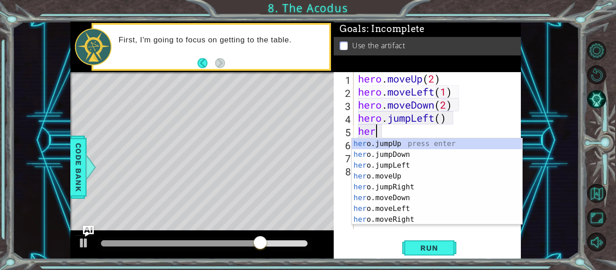
scroll to position [0, 0]
type textarea "h"
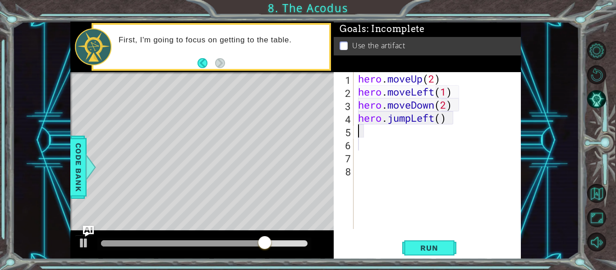
type textarea "hero.jumpLeft()"
click at [361, 135] on div "hero . moveUp ( 2 ) hero . moveLeft ( 1 ) hero . moveDown ( 2 ) hero . jumpLeft…" at bounding box center [439, 163] width 167 height 183
click at [436, 251] on span "Run" at bounding box center [429, 247] width 36 height 9
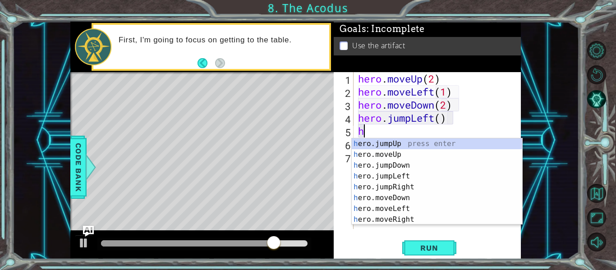
click at [398, 158] on div "h ero.jumpUp press enter h ero.moveUp press enter h ero.jumpDown press enter h …" at bounding box center [437, 192] width 170 height 108
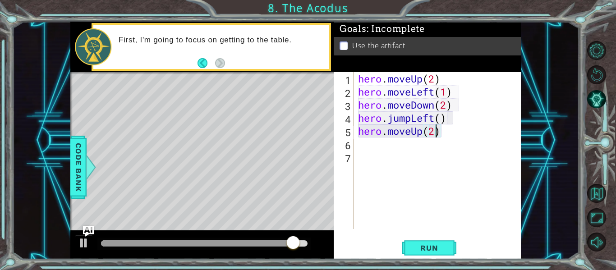
scroll to position [0, 3]
type textarea "hero.moveUp(2)"
click at [430, 251] on span "Run" at bounding box center [429, 247] width 36 height 9
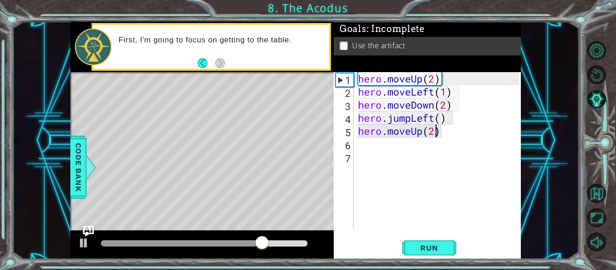
click at [361, 156] on div "hero . moveUp ( 2 ) hero . moveLeft ( 1 ) hero . moveDown ( 2 ) hero . jumpLeft…" at bounding box center [439, 163] width 167 height 183
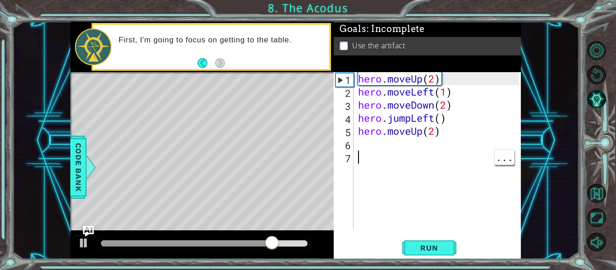
click at [358, 150] on div "hero . moveUp ( 2 ) hero . moveLeft ( 1 ) hero . moveDown ( 2 ) hero . jumpLeft…" at bounding box center [439, 163] width 167 height 183
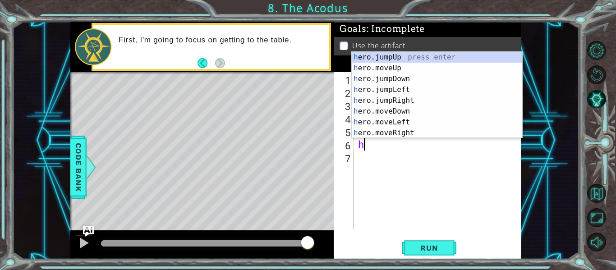
click at [410, 136] on div "h ero.jumpUp press enter h ero.moveUp press enter h ero.jumpDown press enter h …" at bounding box center [437, 106] width 170 height 108
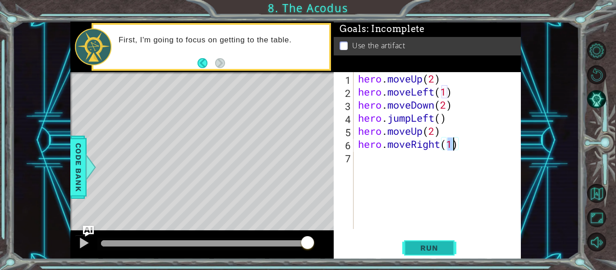
type textarea "hero.moveRight(1)"
click at [443, 251] on span "Run" at bounding box center [429, 247] width 36 height 9
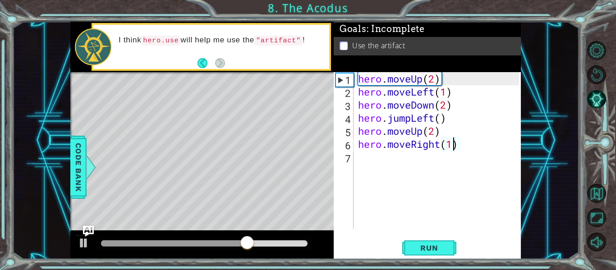
click at [359, 158] on div "hero . moveUp ( 2 ) hero . moveLeft ( 1 ) hero . moveDown ( 2 ) hero . jumpLeft…" at bounding box center [439, 163] width 167 height 183
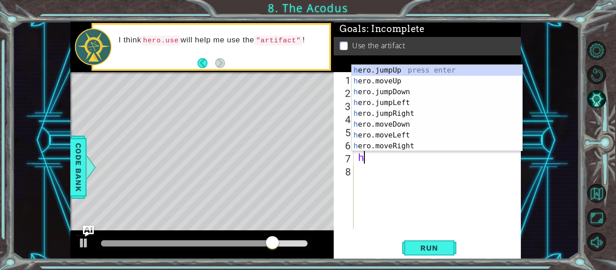
scroll to position [11, 0]
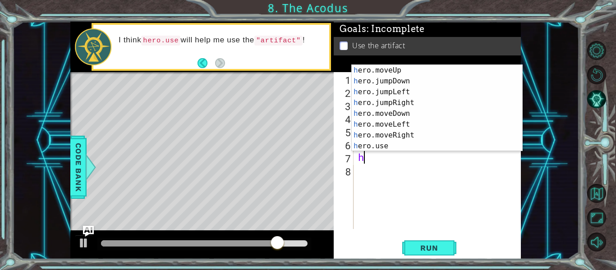
click at [386, 147] on div "h ero.moveUp press enter h ero.jumpDown press enter h ero.jumpLeft press enter …" at bounding box center [437, 119] width 170 height 108
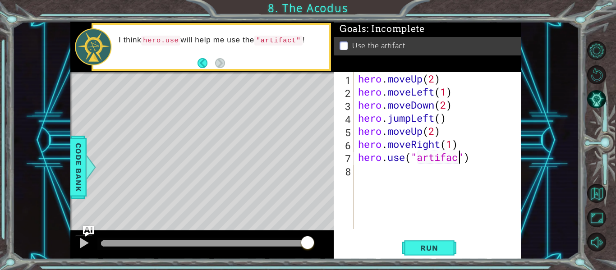
scroll to position [0, 5]
type textarea "hero.use("artifact")"
click at [437, 246] on span "Run" at bounding box center [429, 247] width 36 height 9
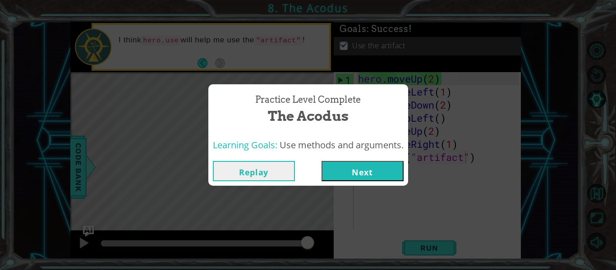
click at [383, 164] on button "Next" at bounding box center [362, 171] width 82 height 20
